Goal: Task Accomplishment & Management: Use online tool/utility

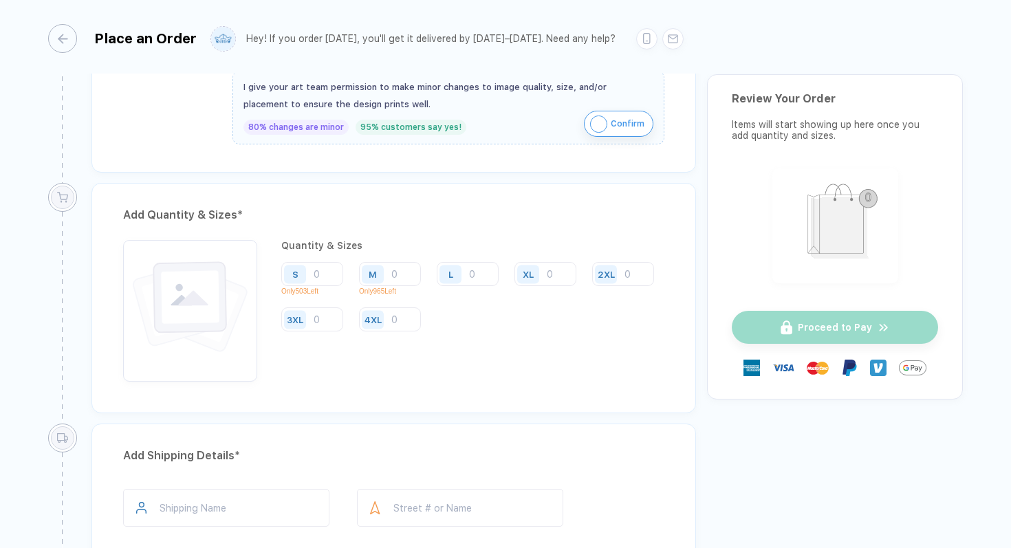
scroll to position [1251, 0]
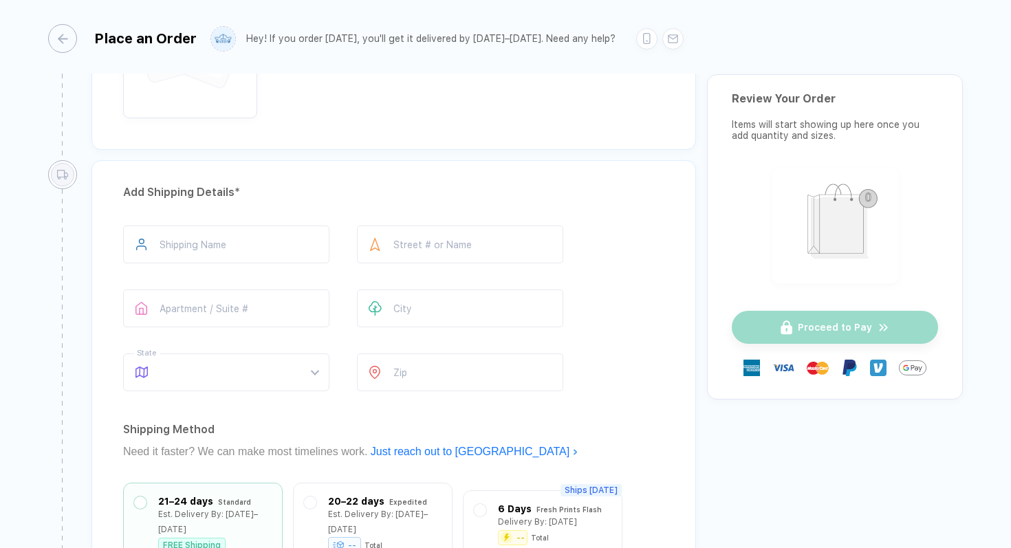
scroll to position [716, 0]
